Goal: Information Seeking & Learning: Learn about a topic

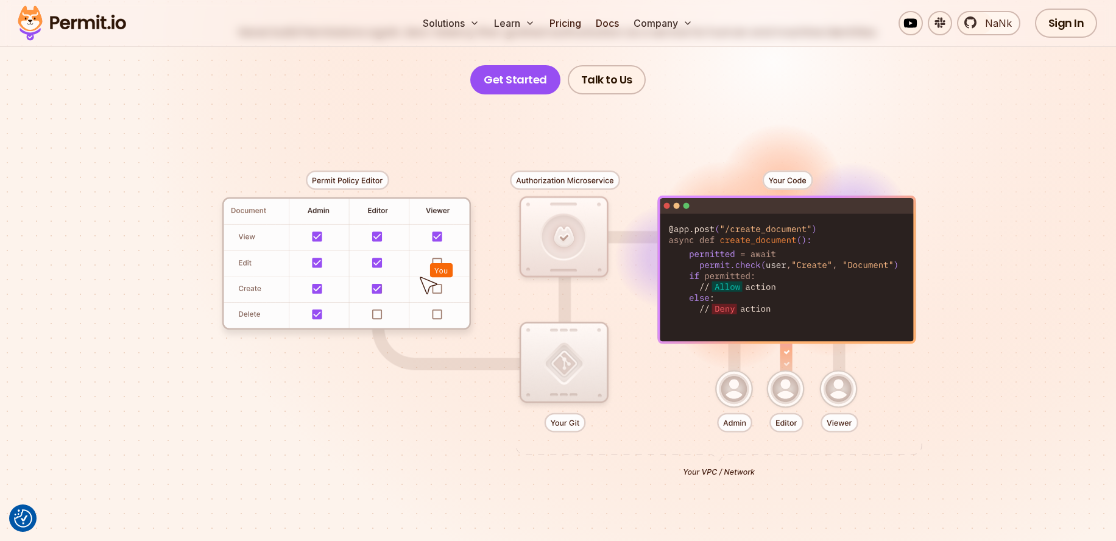
scroll to position [199, 0]
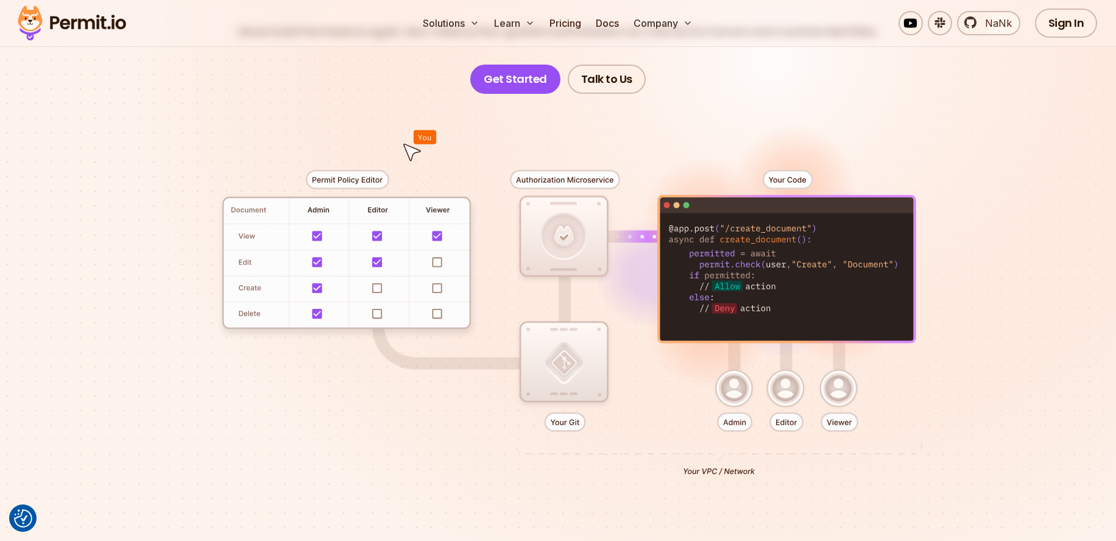
click at [158, 133] on div at bounding box center [558, 318] width 853 height 448
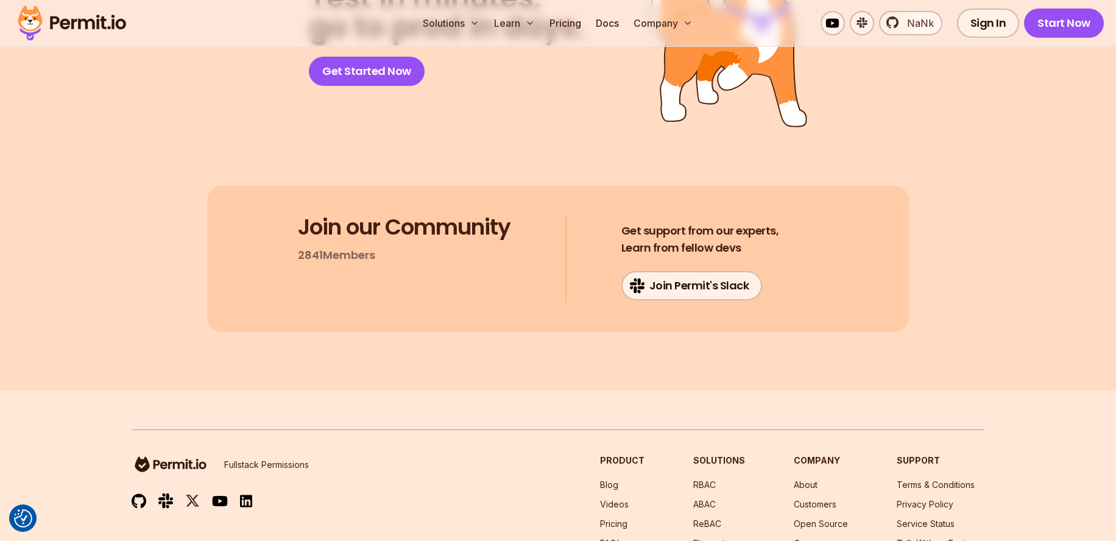
scroll to position [6539, 0]
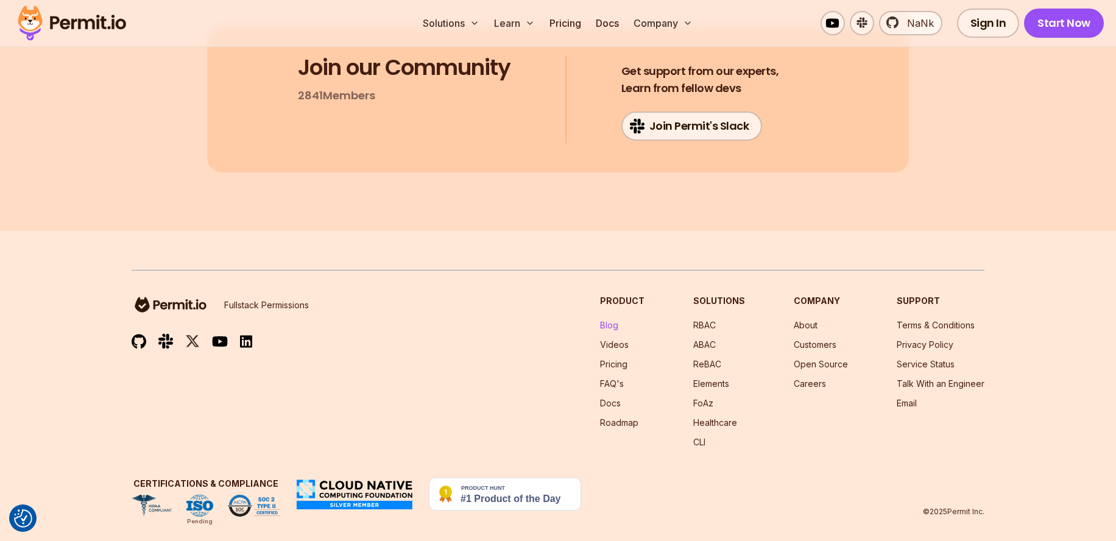
click at [618, 320] on link "Blog" at bounding box center [609, 325] width 18 height 10
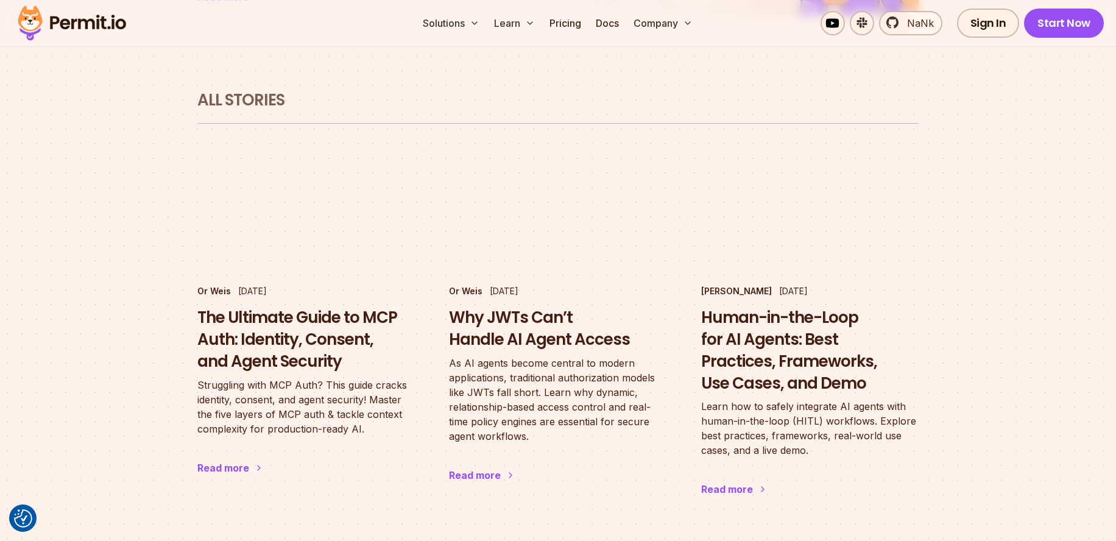
scroll to position [792, 0]
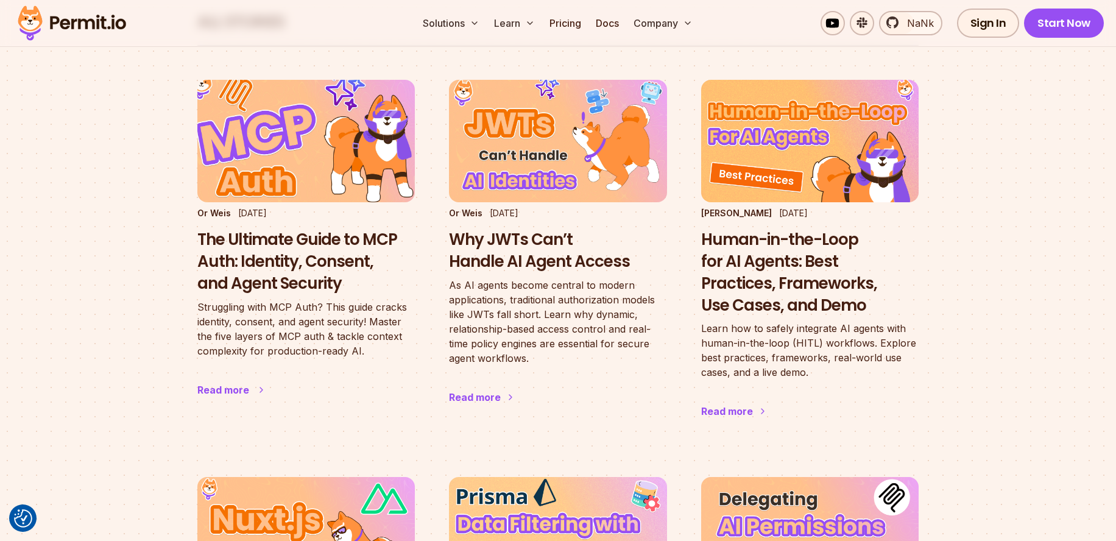
click at [280, 229] on h3 "The Ultimate Guide to MCP Auth: Identity, Consent, and Agent Security" at bounding box center [305, 261] width 217 height 65
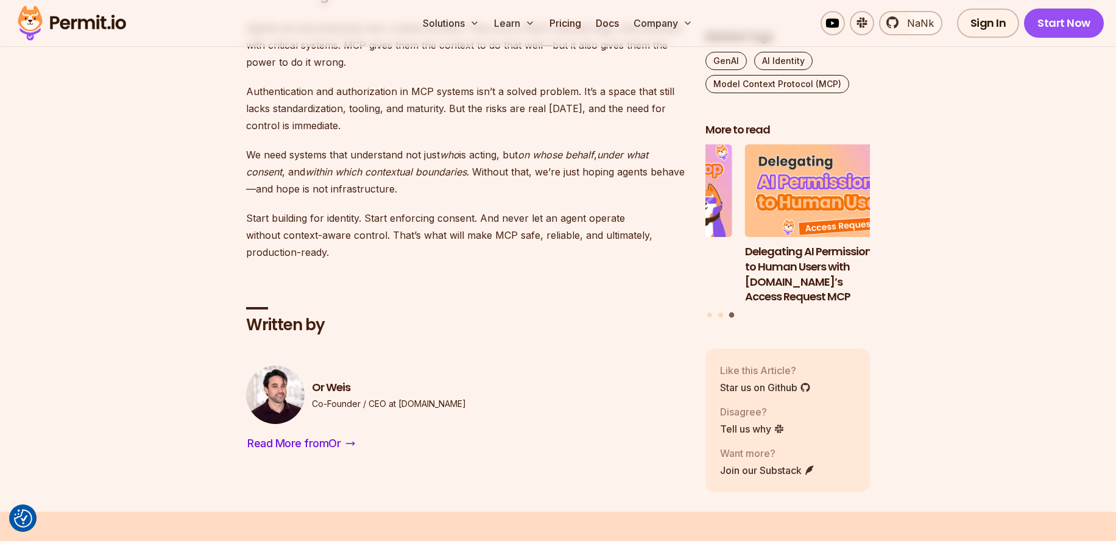
scroll to position [3967, 0]
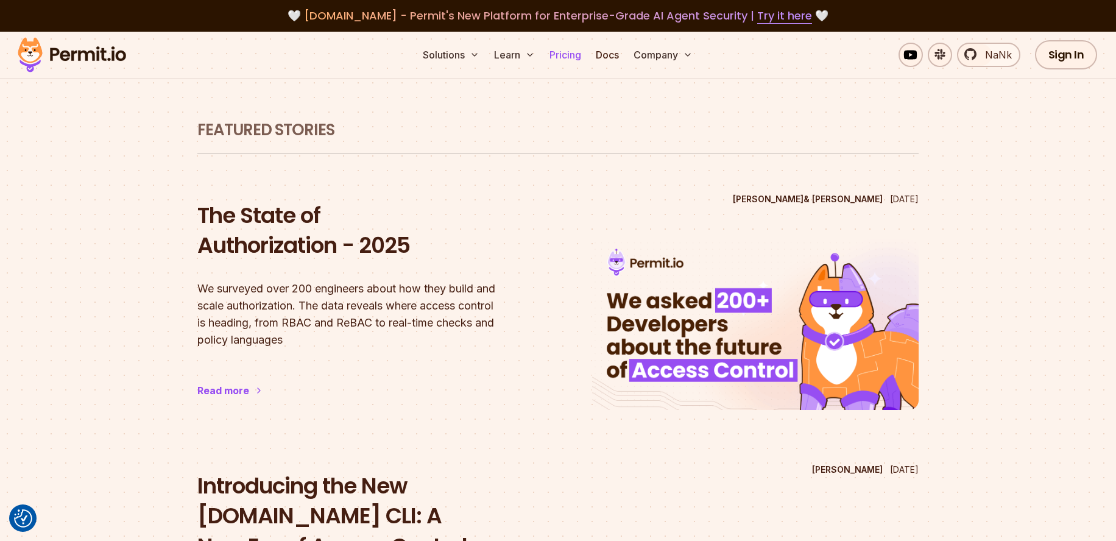
click at [559, 57] on link "Pricing" at bounding box center [565, 55] width 41 height 24
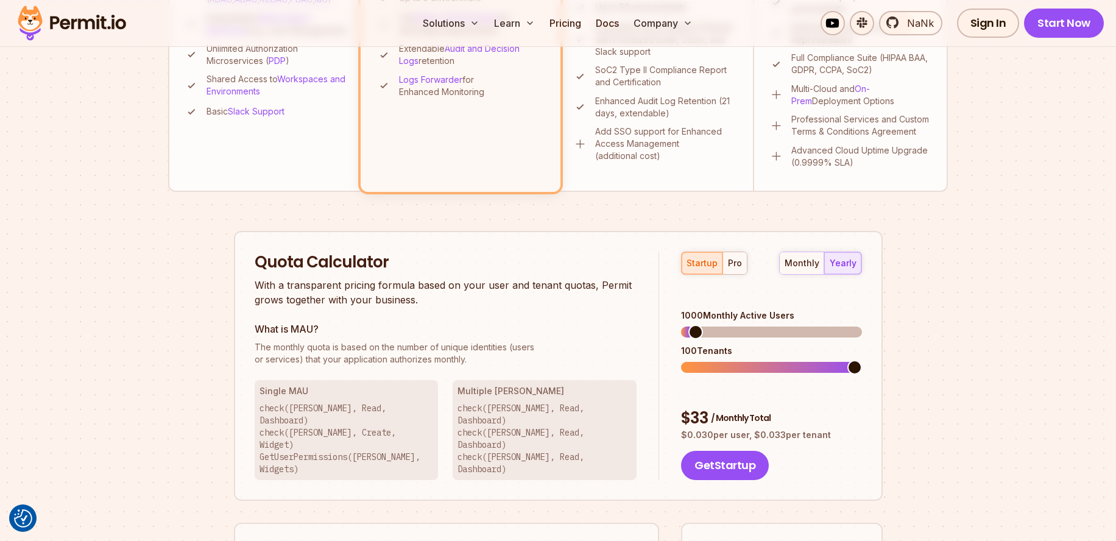
scroll to position [615, 0]
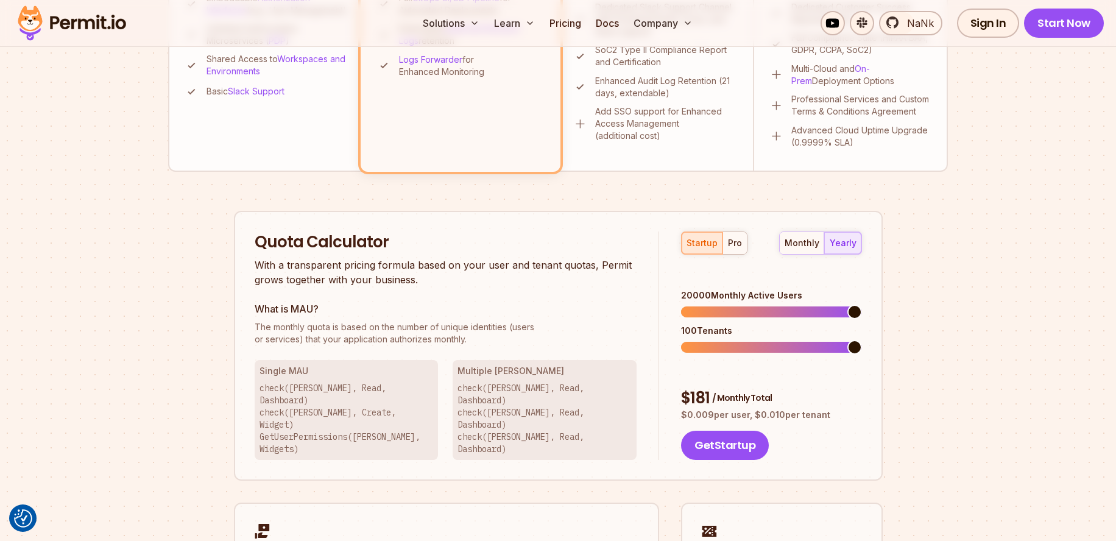
click at [862, 305] on span at bounding box center [854, 312] width 15 height 15
click at [681, 340] on span at bounding box center [688, 347] width 15 height 15
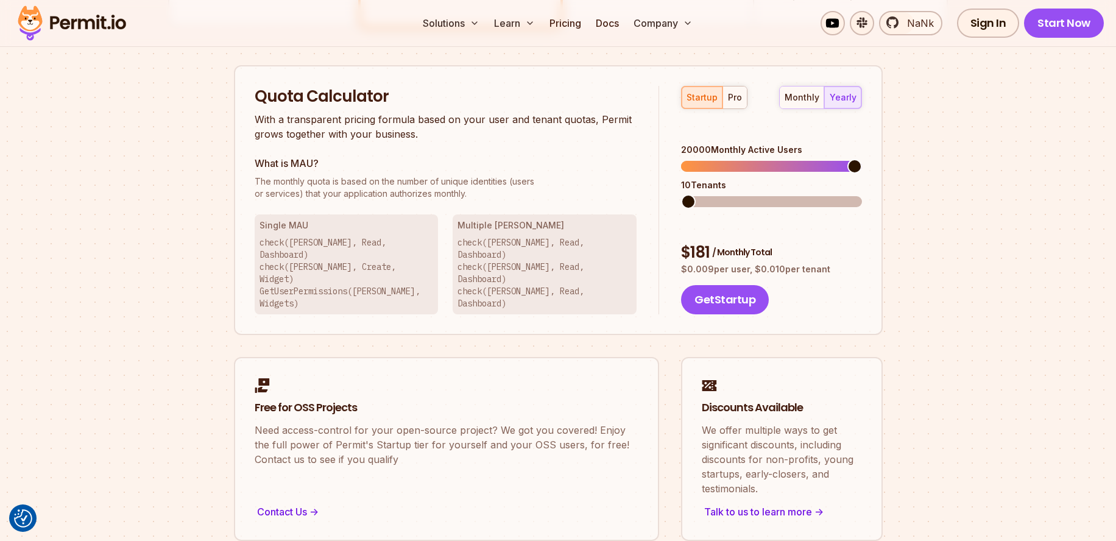
scroll to position [957, 0]
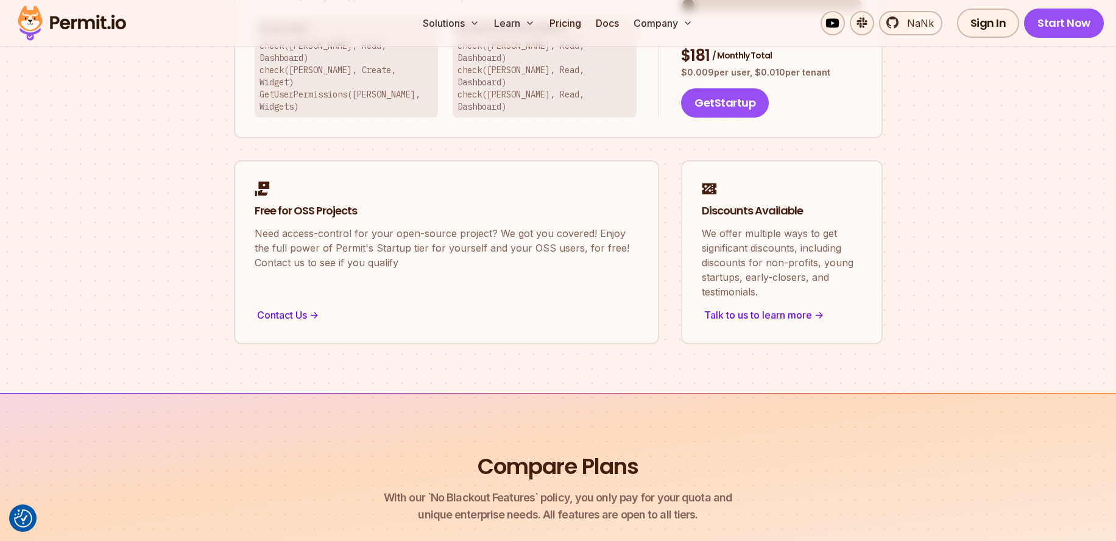
click at [72, 20] on img at bounding box center [71, 22] width 119 height 41
